Goal: Information Seeking & Learning: Understand process/instructions

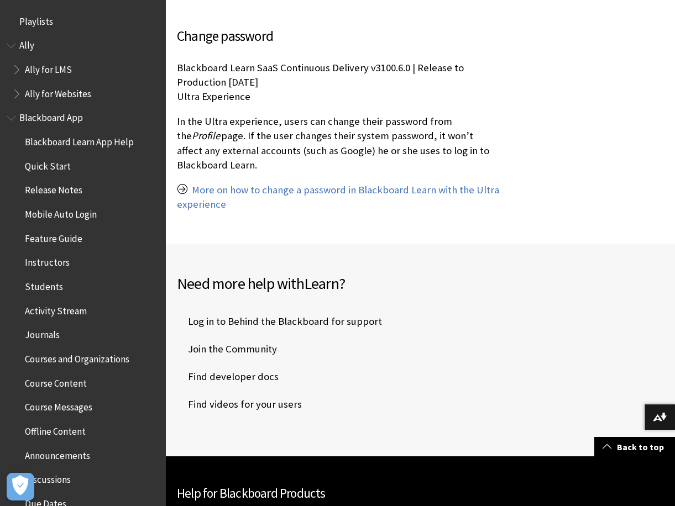
scroll to position [221, 0]
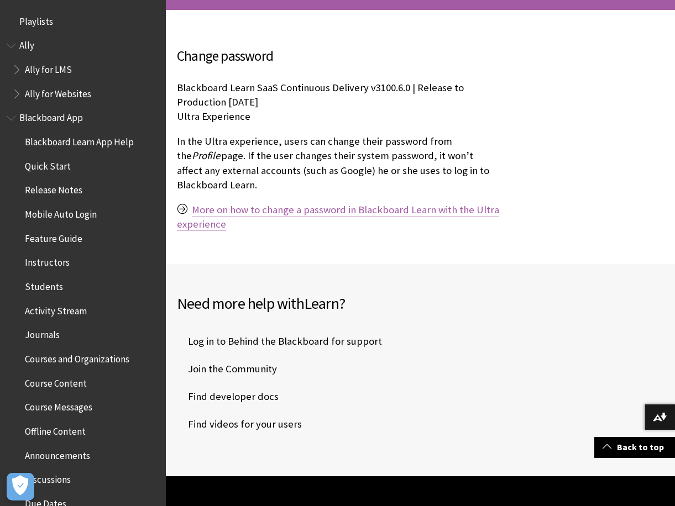
click at [309, 203] on link "More on how to change a password in Blackboard Learn with the Ultra experience" at bounding box center [338, 217] width 322 height 28
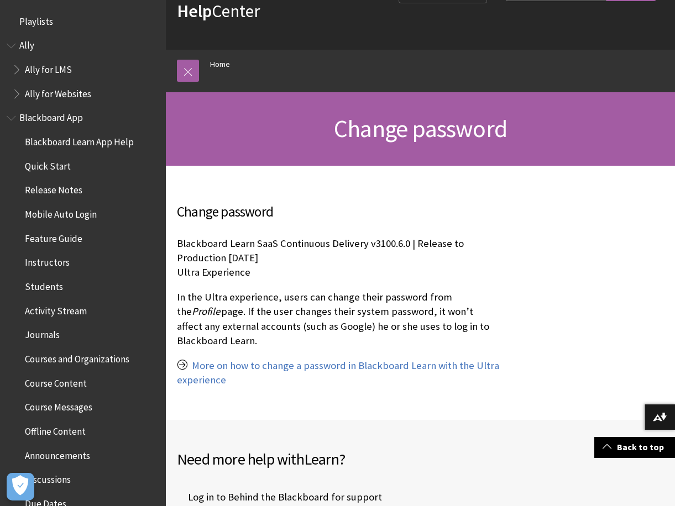
scroll to position [55, 0]
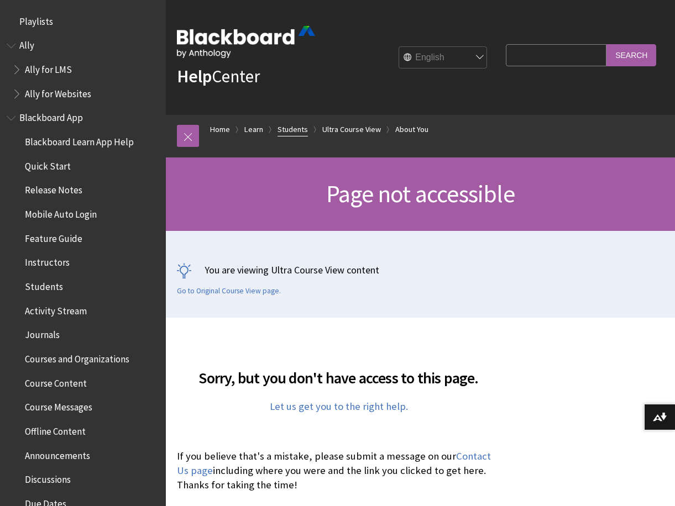
click at [282, 129] on link "Students" at bounding box center [293, 130] width 30 height 14
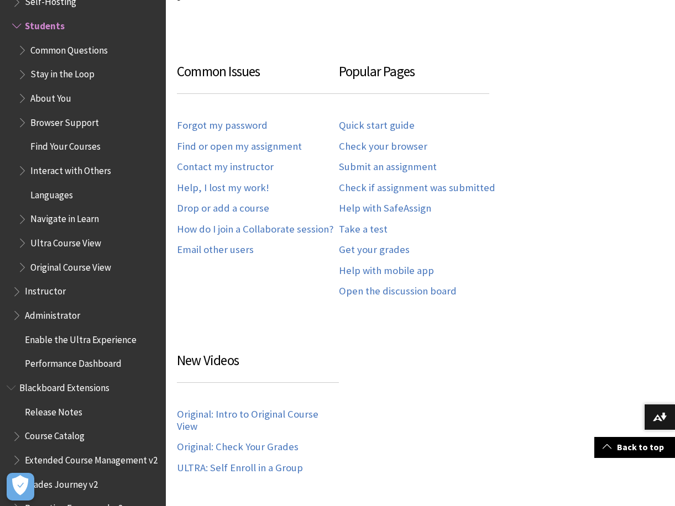
scroll to position [553, 0]
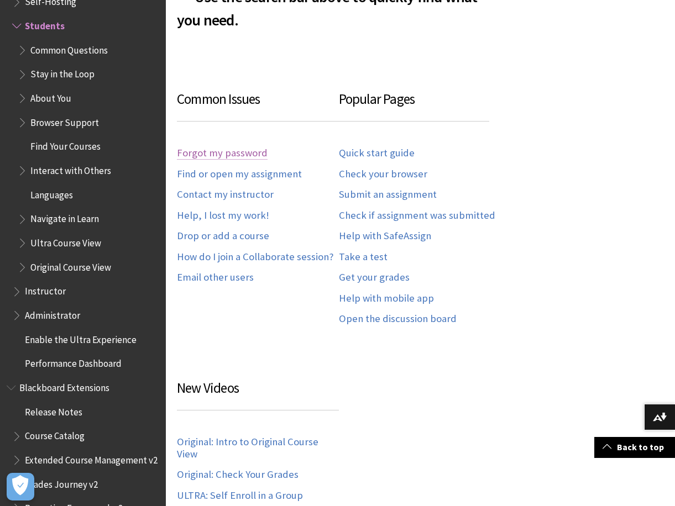
click at [255, 147] on link "Forgot my password" at bounding box center [222, 153] width 91 height 13
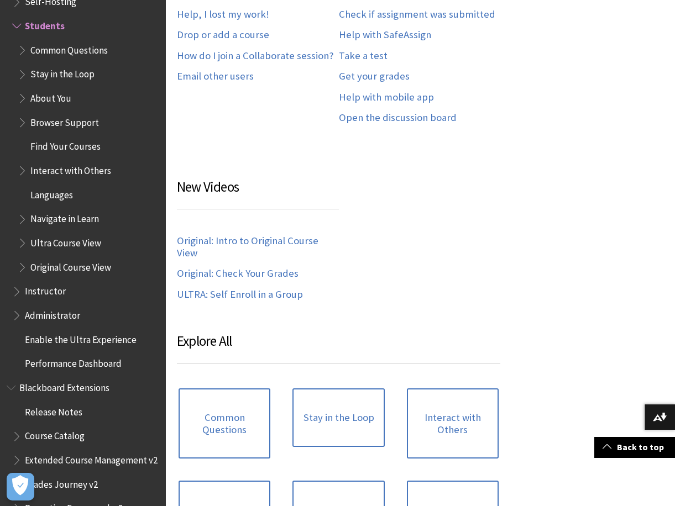
scroll to position [663, 0]
